Goal: Task Accomplishment & Management: Complete application form

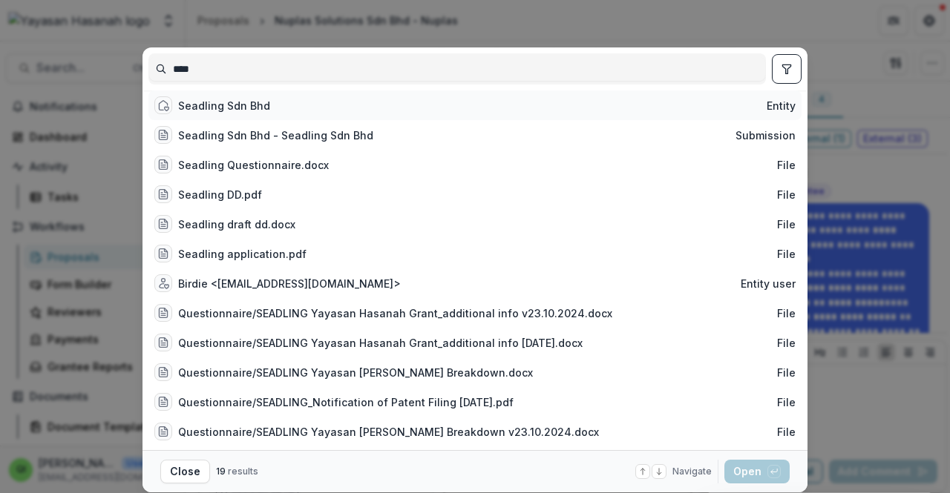
type input "****"
click at [444, 119] on div "Seadling Sdn Bhd Entity" at bounding box center [474, 106] width 653 height 30
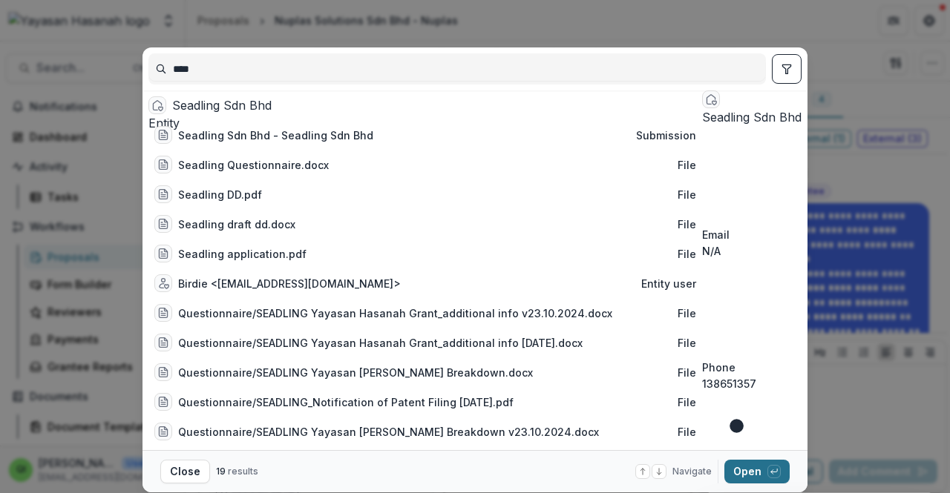
click at [757, 477] on button "Open with enter key" at bounding box center [756, 472] width 65 height 24
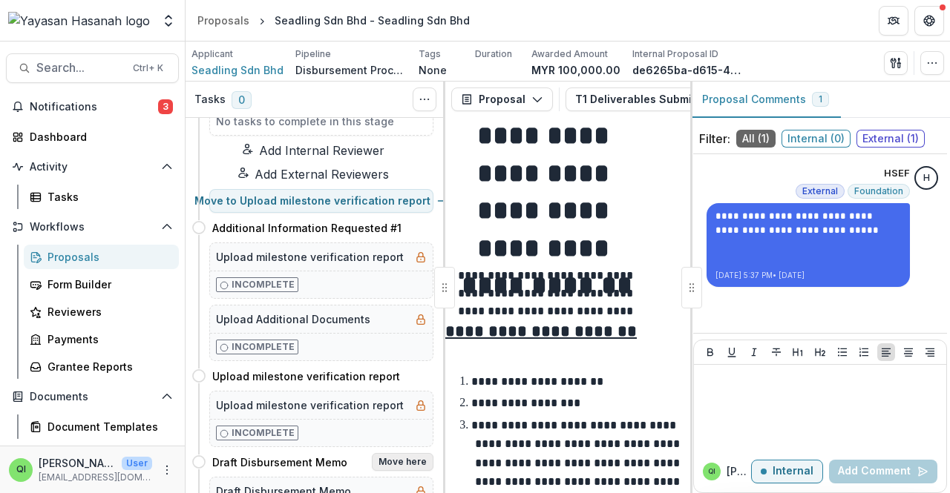
scroll to position [74, 0]
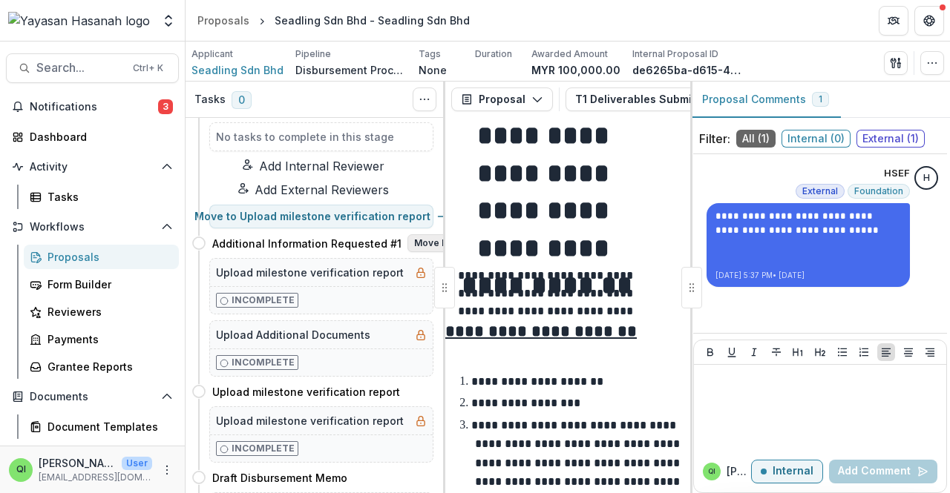
click at [420, 251] on button "Move here" at bounding box center [438, 243] width 62 height 18
select select "**********"
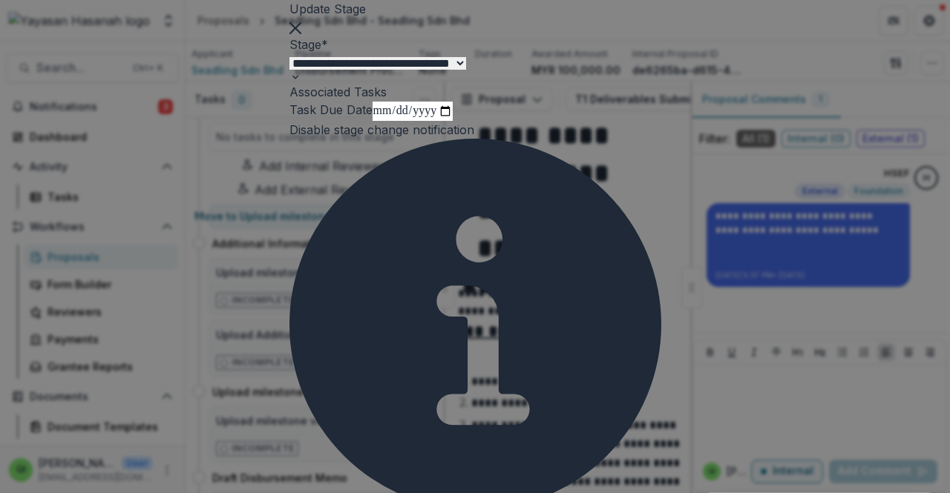
select select "**********"
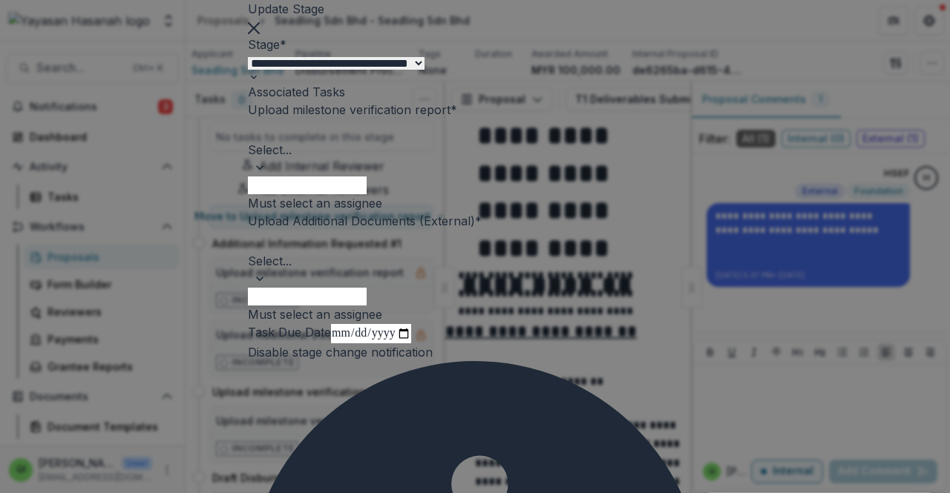
click at [579, 141] on div at bounding box center [474, 130] width 451 height 21
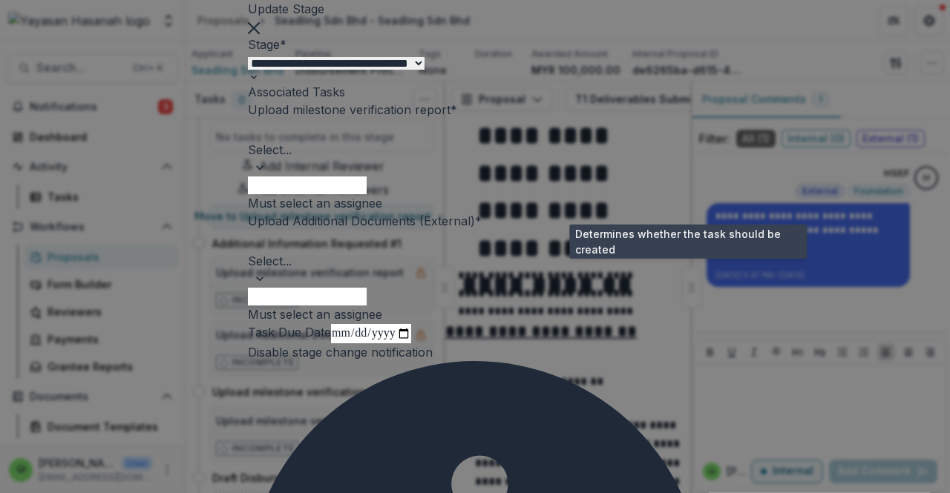
click at [457, 114] on span at bounding box center [457, 114] width 0 height 0
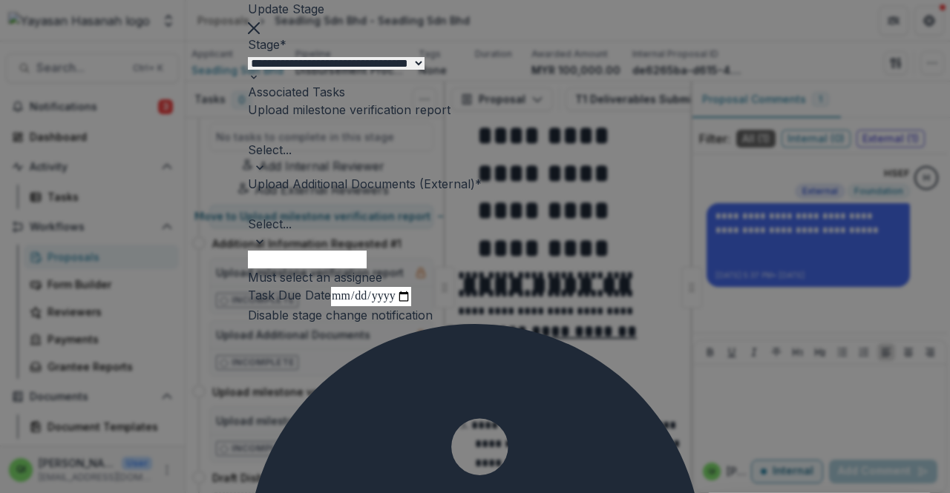
click at [469, 193] on div "Upload Additional Documents (External) *" at bounding box center [475, 184] width 454 height 18
click at [426, 215] on div at bounding box center [474, 204] width 451 height 21
click at [477, 175] on div "Select..." at bounding box center [475, 147] width 454 height 56
type input "*"
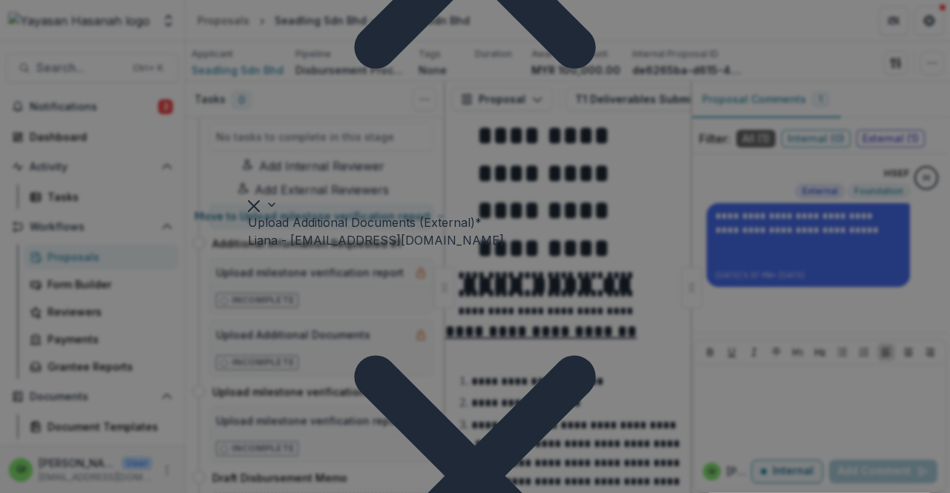
scroll to position [439, 0]
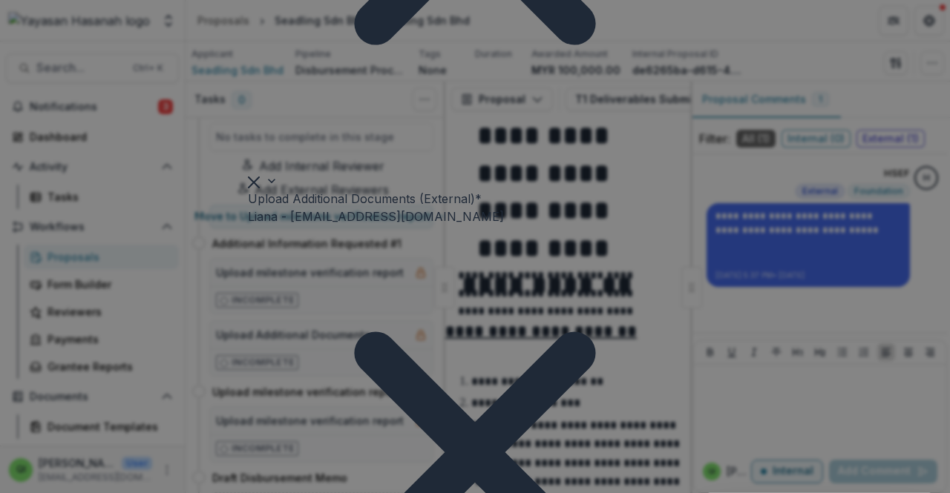
click at [506, 493] on div "No options" at bounding box center [475, 502] width 950 height 18
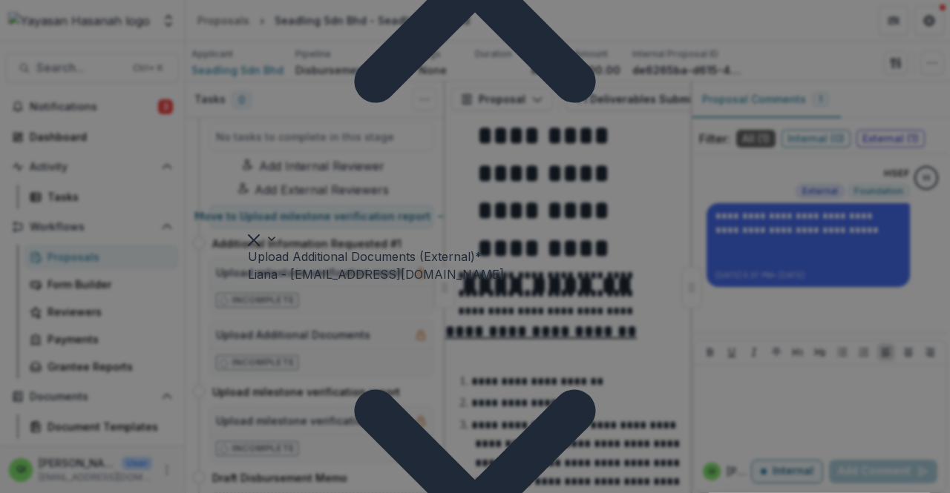
scroll to position [365, 0]
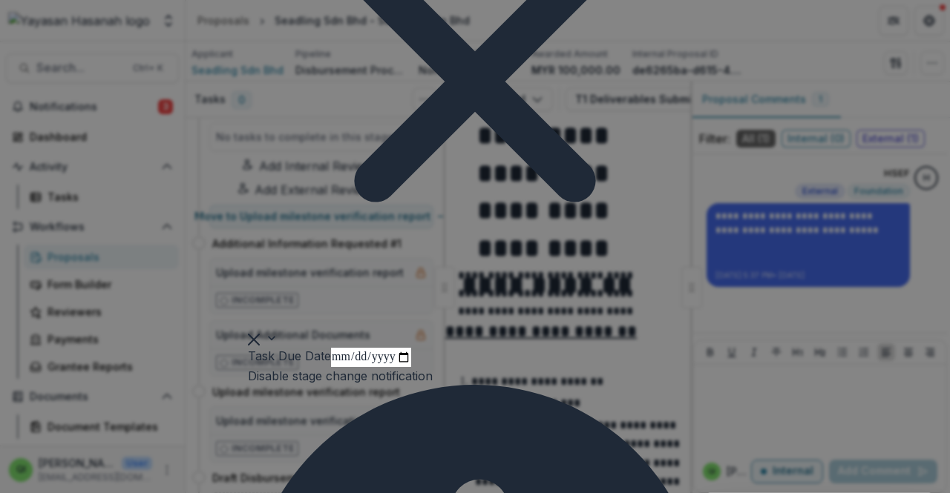
scroll to position [1033, 0]
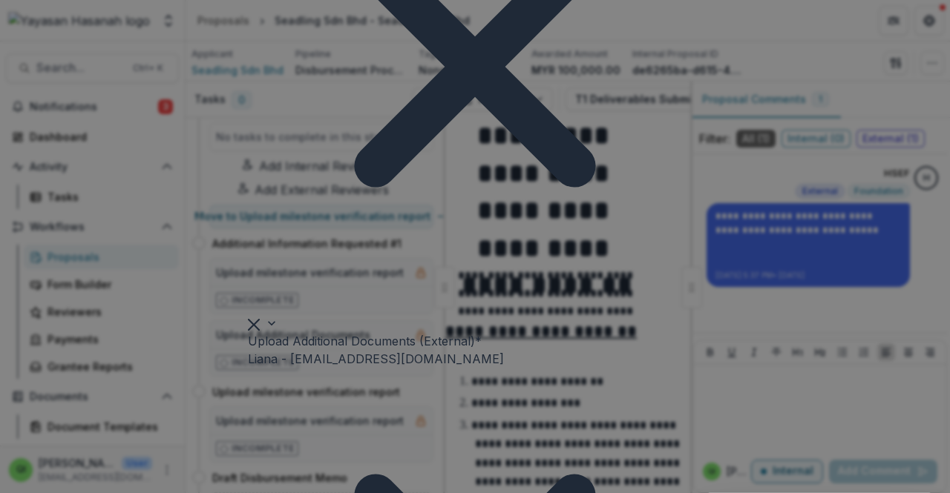
scroll to position [593, 0]
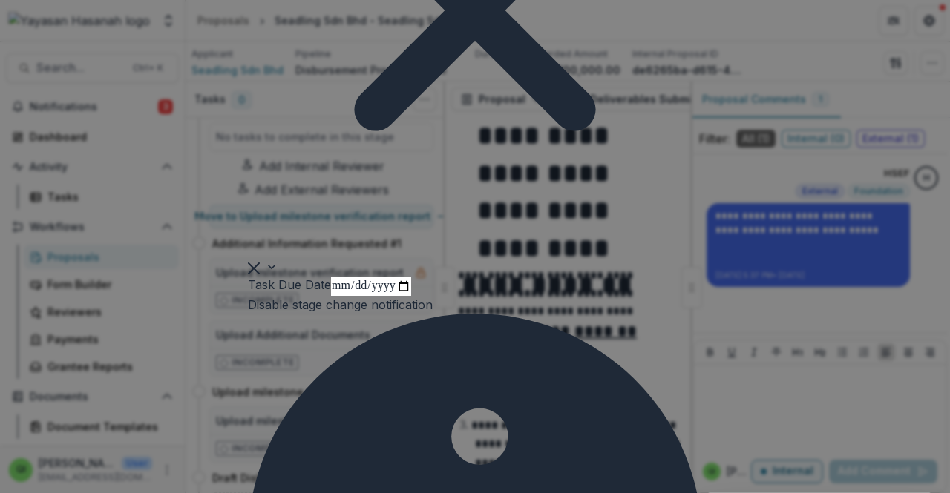
scroll to position [816, 0]
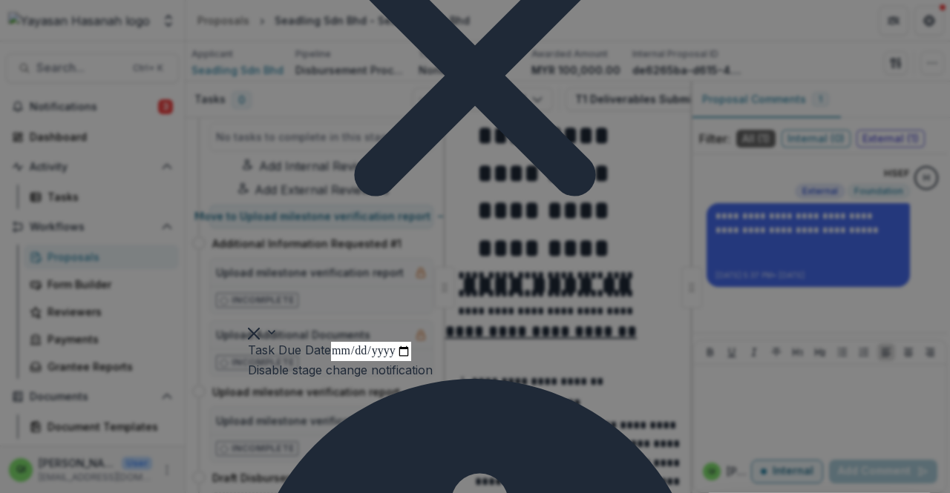
drag, startPoint x: 377, startPoint y: 121, endPoint x: 199, endPoint y: 111, distance: 178.3
click at [199, 111] on div "**********" at bounding box center [475, 246] width 950 height 493
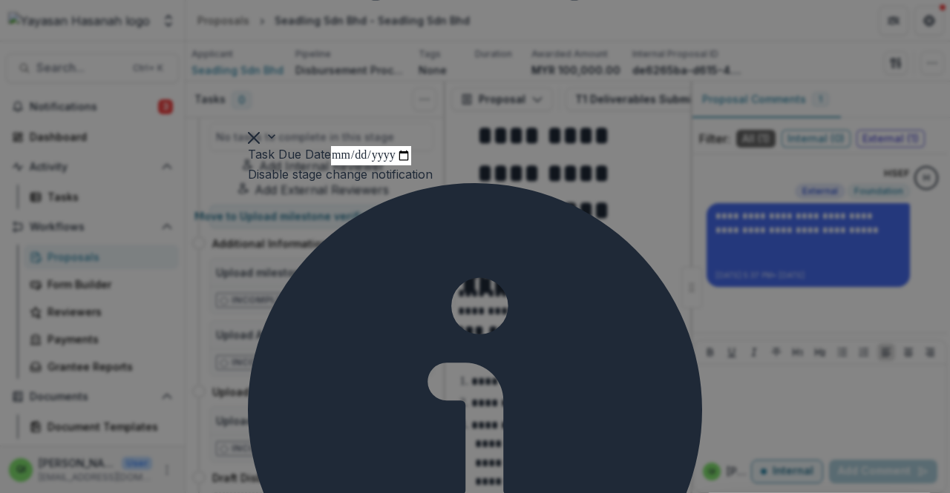
scroll to position [1050, 0]
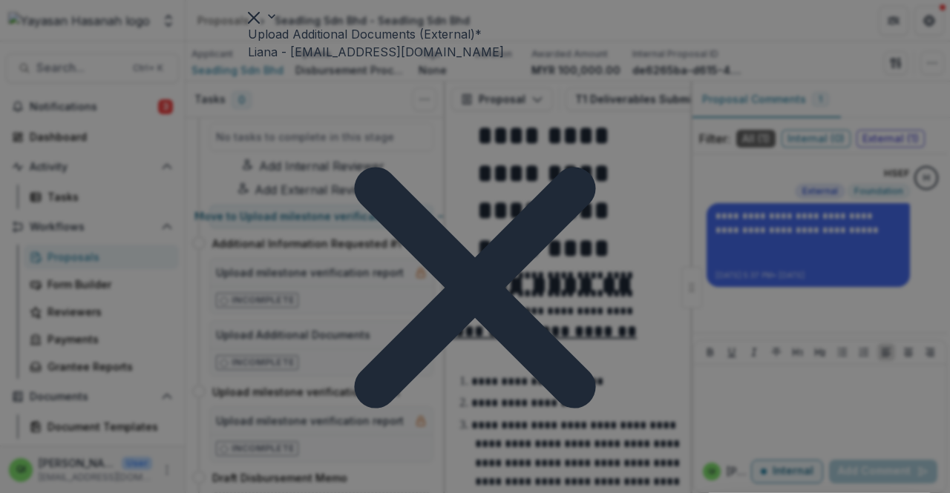
scroll to position [531, 0]
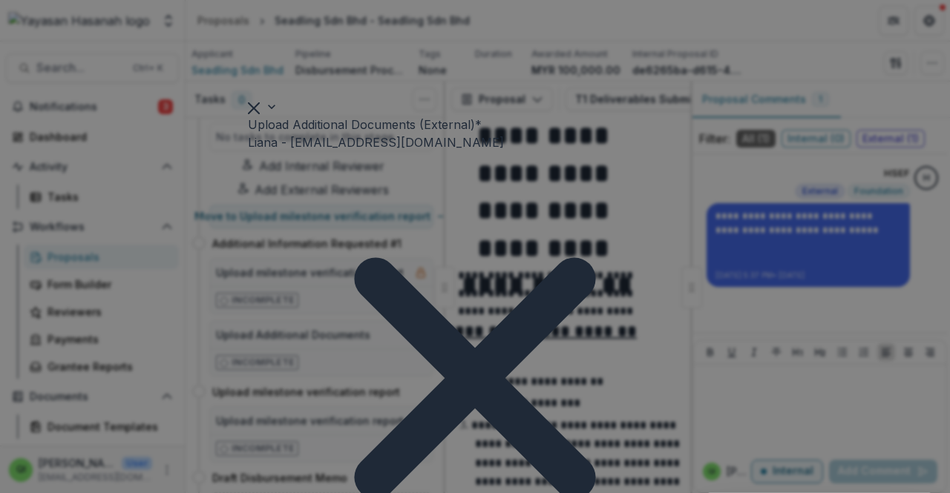
scroll to position [958, 0]
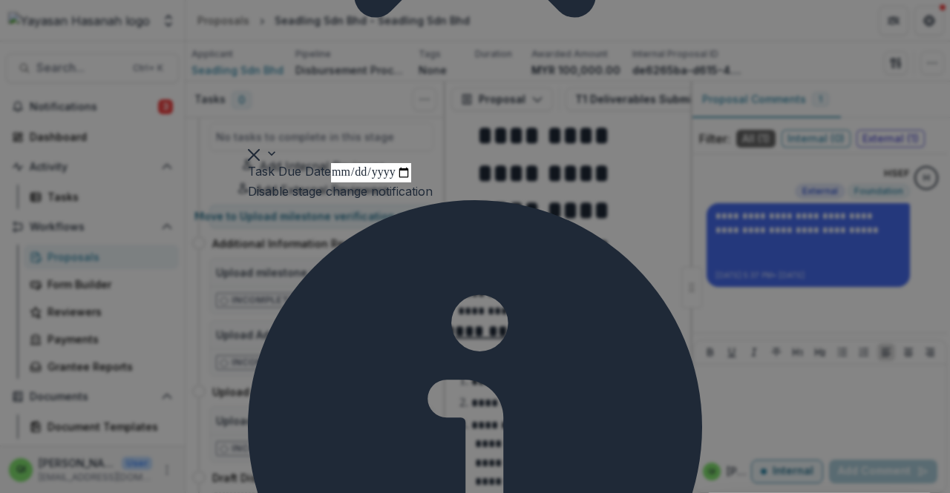
scroll to position [1033, 0]
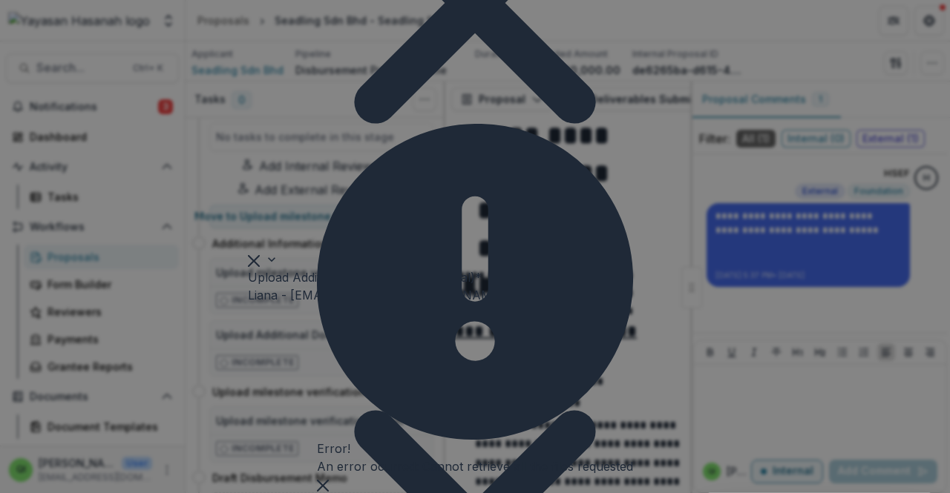
scroll to position [359, 0]
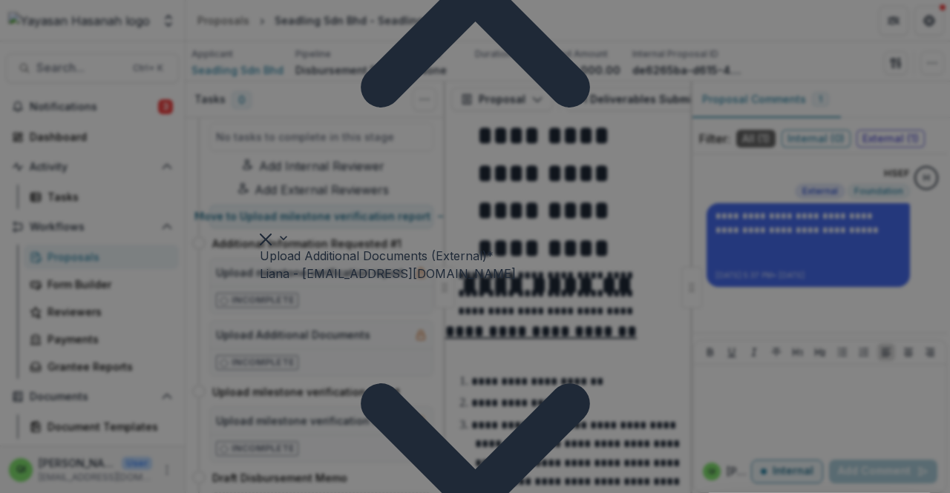
scroll to position [157, 0]
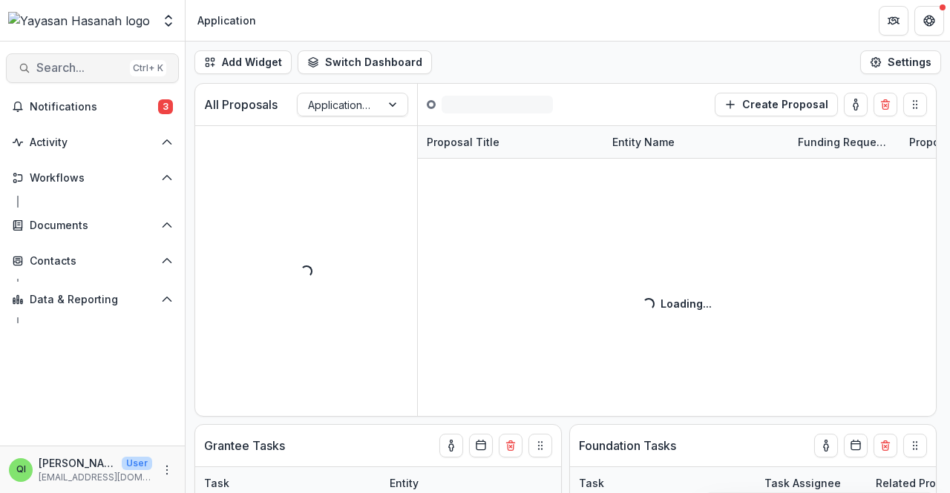
click at [103, 70] on span "Search..." at bounding box center [80, 68] width 88 height 14
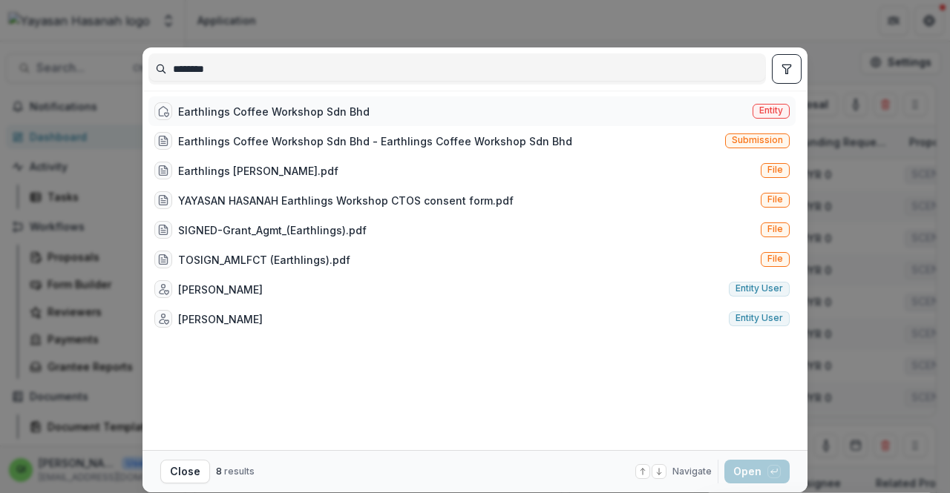
type input "********"
drag, startPoint x: 377, startPoint y: 105, endPoint x: 401, endPoint y: 112, distance: 25.6
click at [378, 105] on div "Earthlings Coffee Workshop Sdn Bhd Entity" at bounding box center [471, 111] width 647 height 30
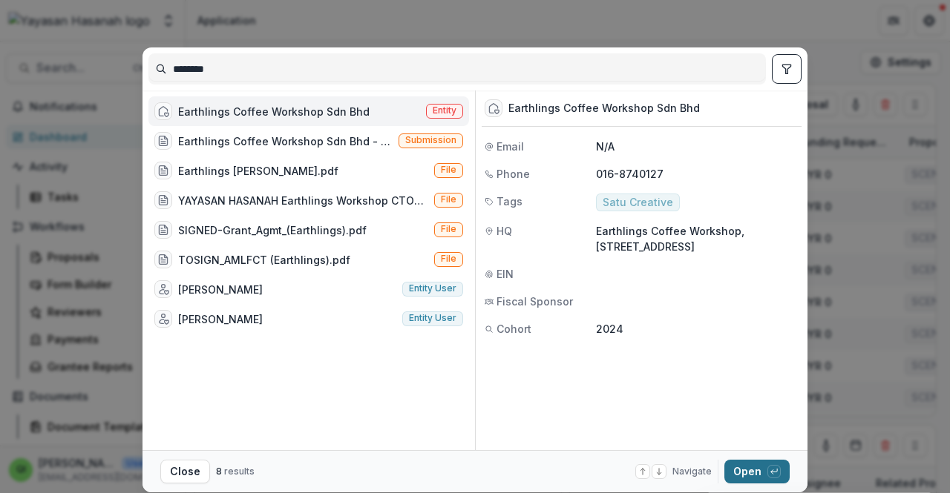
click at [757, 473] on button "Open with enter key" at bounding box center [756, 472] width 65 height 24
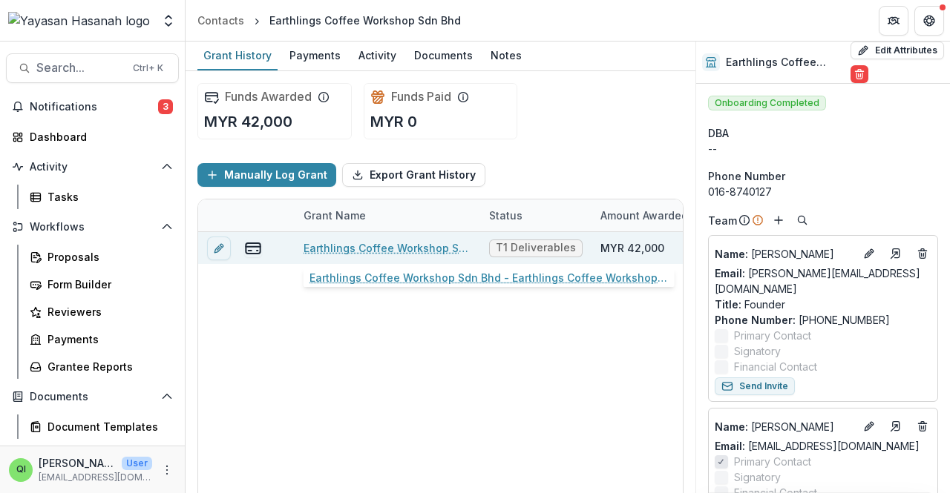
click at [362, 246] on link "Earthlings Coffee Workshop Sdn Bhd - Earthlings Coffee Workshop Sdn Bhd" at bounding box center [387, 248] width 168 height 16
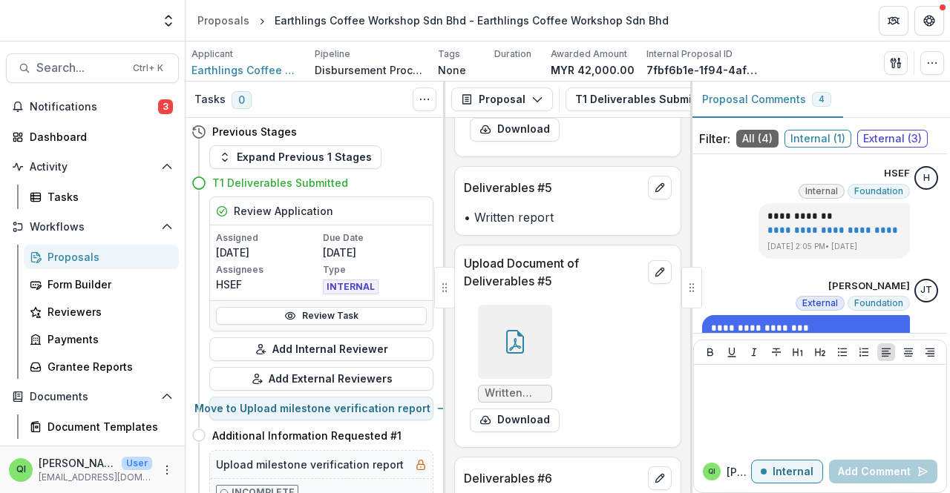
scroll to position [2074, 0]
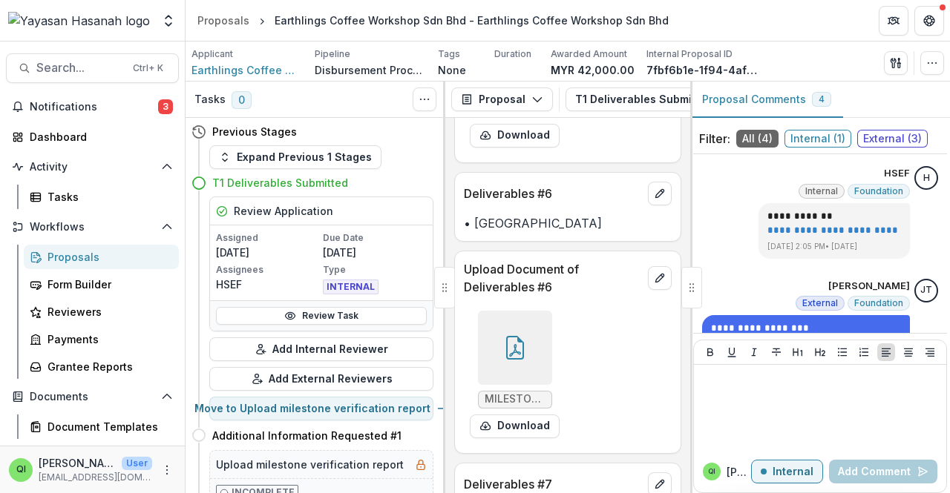
click at [758, 5] on header "Proposals Earthlings Coffee Workshop Sdn Bhd - Earthlings Coffee Workshop Sdn B…" at bounding box center [567, 20] width 764 height 41
click at [720, 186] on div "**********" at bounding box center [820, 212] width 236 height 92
click at [119, 263] on div "Proposals" at bounding box center [106, 257] width 119 height 16
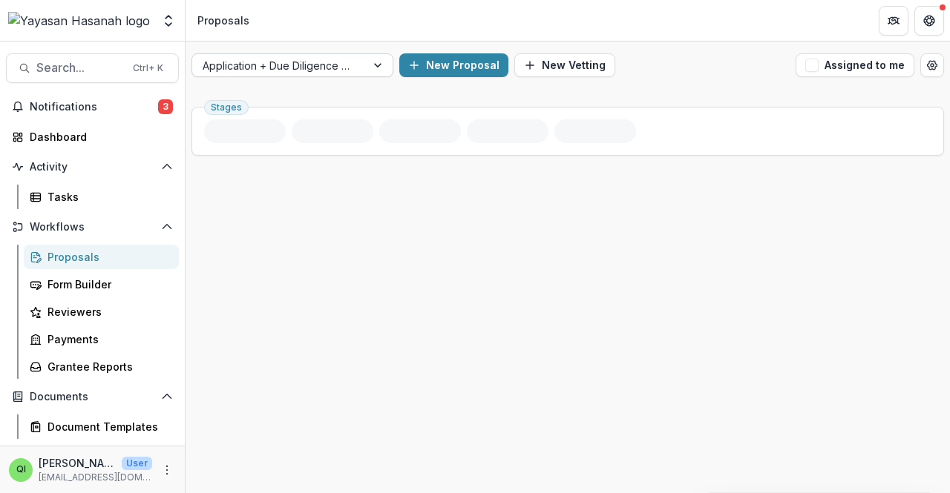
click at [362, 93] on div "Application + Due Diligence + Pitching Process New Proposal New Vetting Assigne…" at bounding box center [567, 268] width 764 height 452
click at [352, 70] on div at bounding box center [279, 65] width 153 height 19
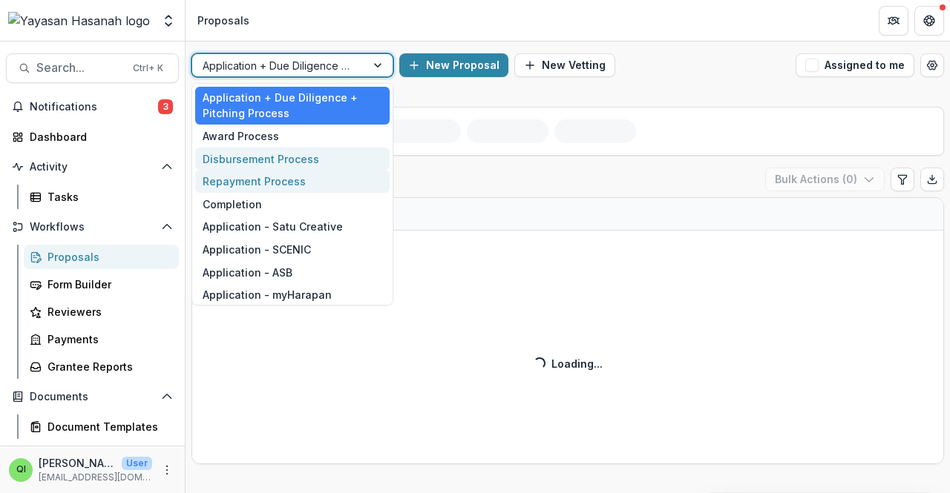
click at [316, 159] on div "Disbursement Process" at bounding box center [292, 159] width 194 height 23
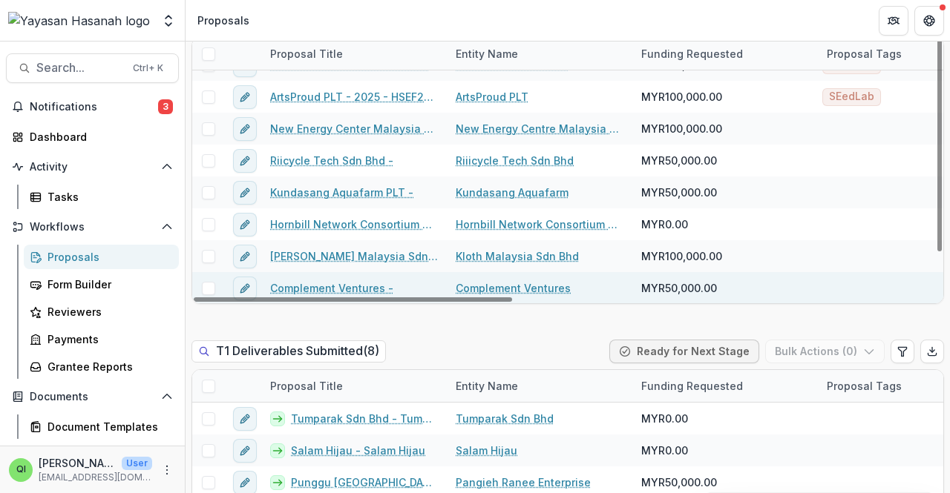
scroll to position [668, 0]
